Goal: Task Accomplishment & Management: Manage account settings

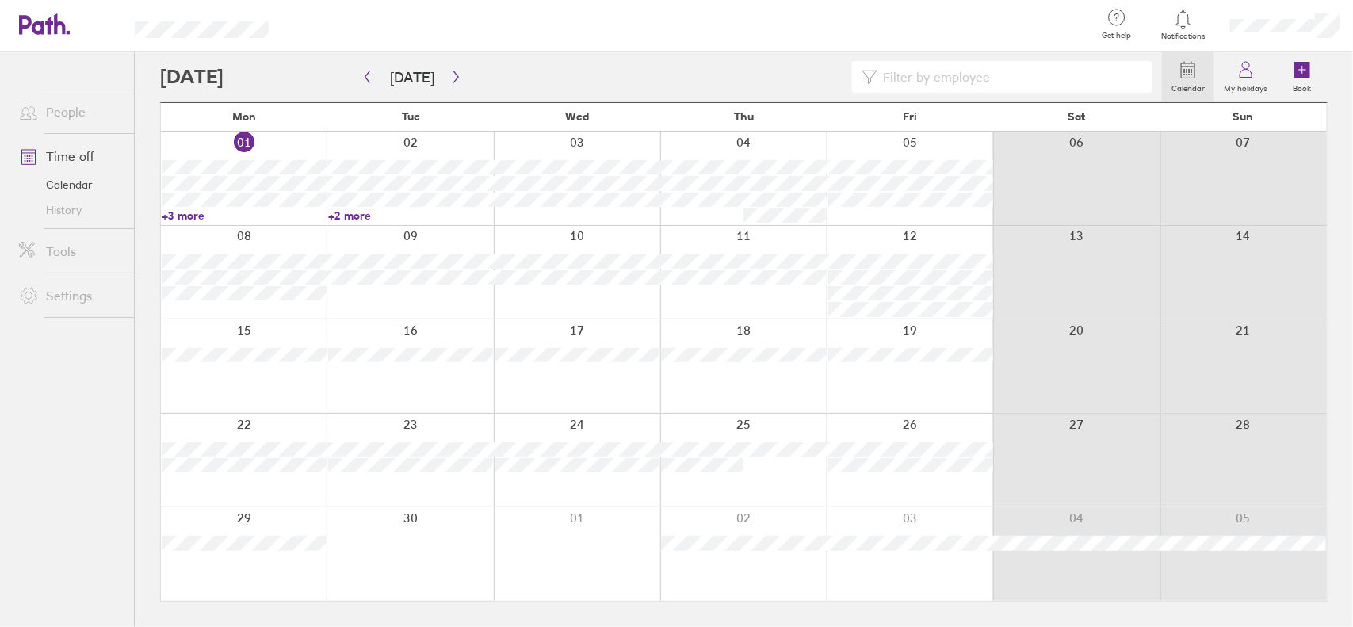
drag, startPoint x: 1424, startPoint y: 0, endPoint x: 168, endPoint y: 216, distance: 1274.6
click at [168, 216] on link "+3 more" at bounding box center [244, 215] width 165 height 14
click at [83, 425] on ul "People Time off Calendar History Tools Settings" at bounding box center [67, 313] width 134 height 523
click at [327, 215] on div at bounding box center [410, 179] width 166 height 94
click at [335, 219] on link "+2 more" at bounding box center [410, 215] width 165 height 14
